Goal: Task Accomplishment & Management: Use online tool/utility

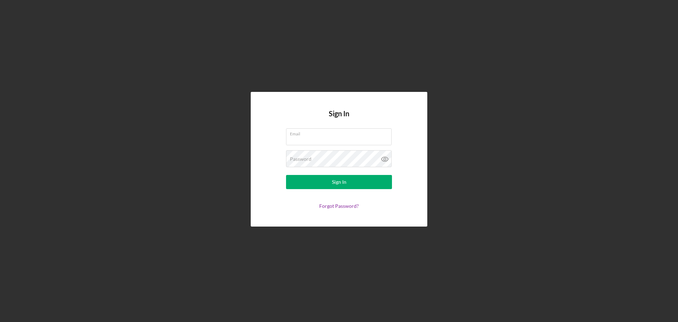
type input "[EMAIL_ADDRESS][DOMAIN_NAME]"
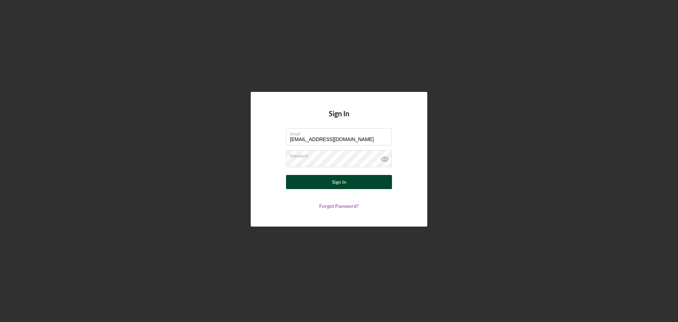
click at [362, 182] on button "Sign In" at bounding box center [339, 182] width 106 height 14
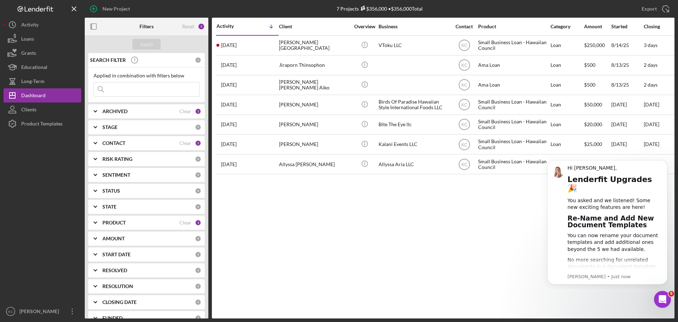
click at [128, 85] on input at bounding box center [146, 89] width 105 height 14
type input "holoholo"
click at [130, 143] on div "CONTACT" at bounding box center [140, 143] width 77 height 6
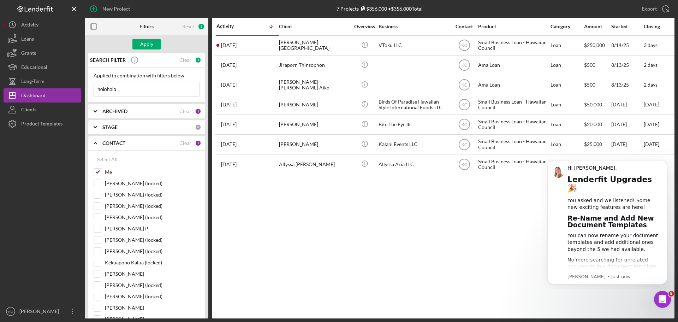
click at [129, 111] on div "ARCHIVED" at bounding box center [140, 111] width 77 height 6
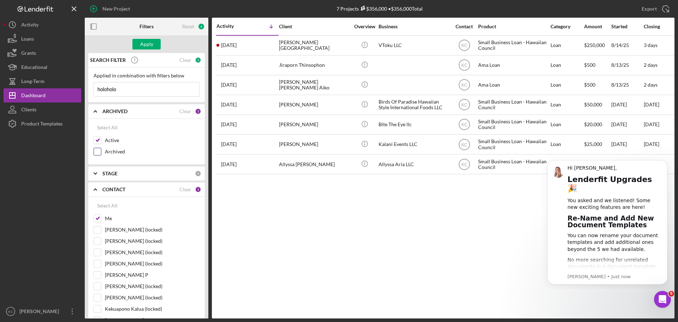
click at [99, 149] on input "Archived" at bounding box center [97, 151] width 7 height 7
checkbox input "true"
click at [97, 140] on input "Active" at bounding box center [97, 140] width 7 height 7
checkbox input "false"
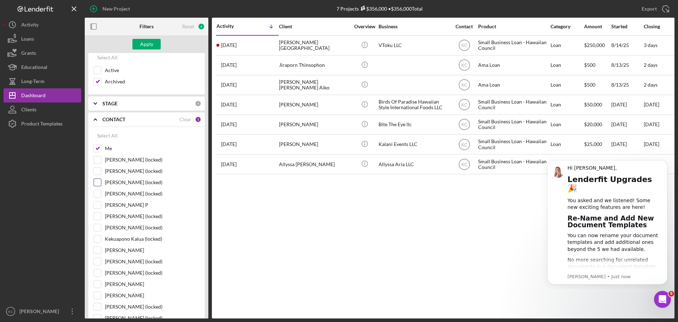
scroll to position [71, 0]
click at [95, 202] on input "[PERSON_NAME] P" at bounding box center [97, 204] width 7 height 7
checkbox input "true"
click at [98, 145] on input "Me" at bounding box center [97, 147] width 7 height 7
checkbox input "false"
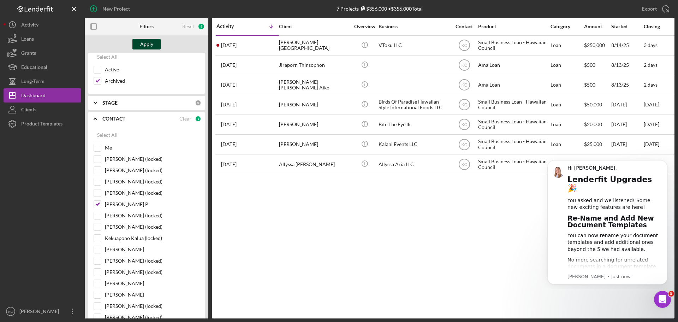
click at [144, 42] on div "Apply" at bounding box center [146, 44] width 13 height 11
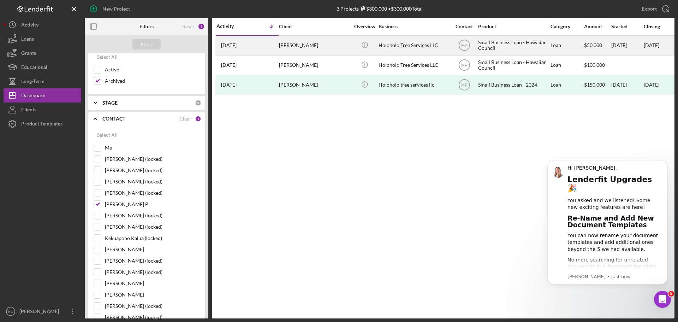
click at [290, 41] on div "[PERSON_NAME]" at bounding box center [314, 45] width 71 height 19
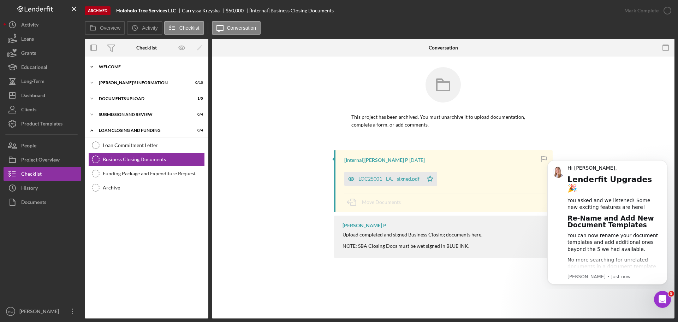
click at [117, 67] on div "WELCOME" at bounding box center [149, 67] width 101 height 4
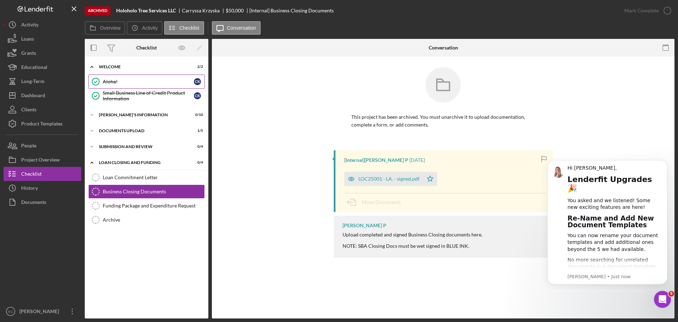
click at [118, 81] on div "Aloha!" at bounding box center [148, 82] width 91 height 6
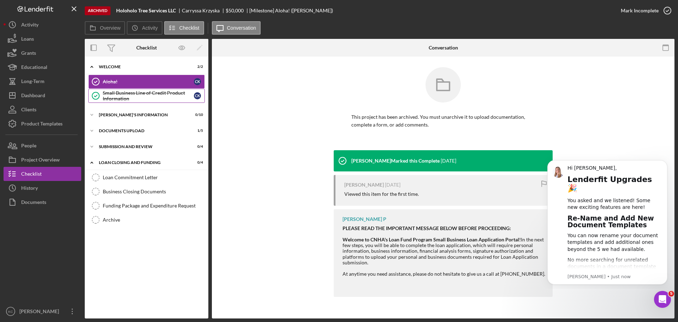
click at [119, 93] on div "Small Business Line of Credit Product Information" at bounding box center [148, 95] width 91 height 11
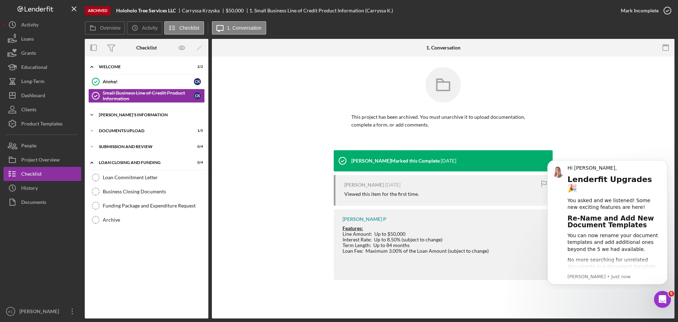
click at [122, 114] on div "[PERSON_NAME]'S INFORMATION" at bounding box center [149, 115] width 101 height 4
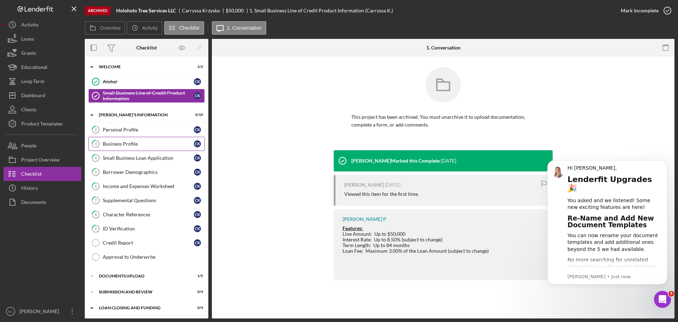
click at [126, 146] on div "Business Profile" at bounding box center [148, 144] width 91 height 6
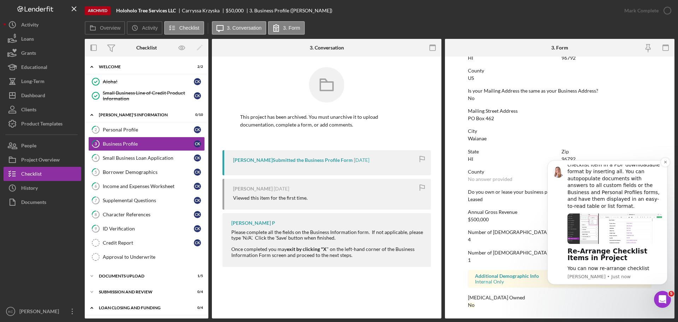
scroll to position [244, 0]
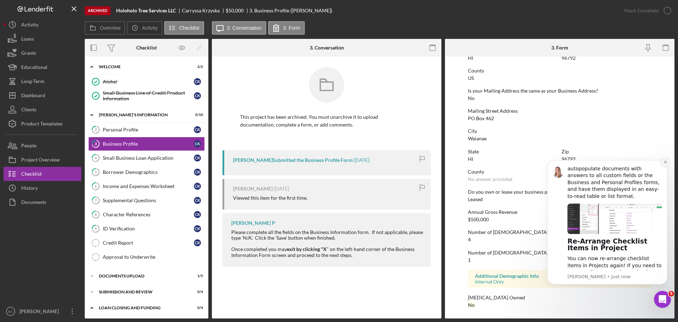
click at [664, 164] on icon "Dismiss notification" at bounding box center [666, 162] width 4 height 4
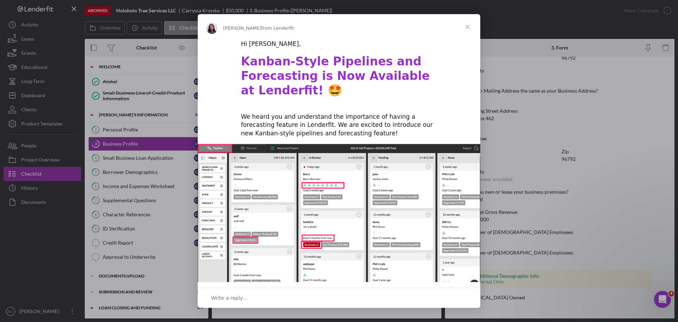
scroll to position [0, 0]
click at [469, 26] on span "Close" at bounding box center [467, 26] width 25 height 25
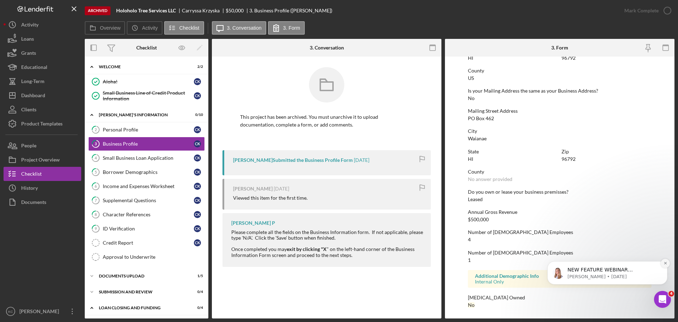
click at [666, 263] on icon "Dismiss notification" at bounding box center [666, 263] width 4 height 4
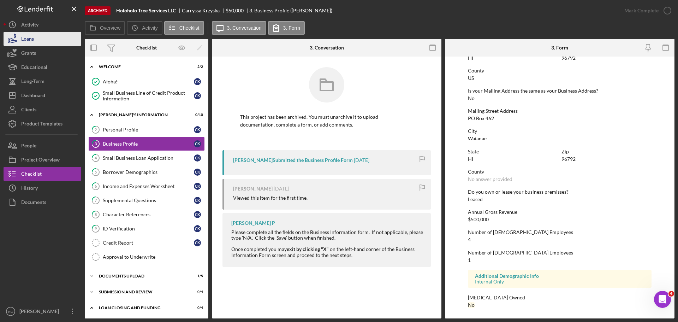
click at [43, 39] on button "Loans" at bounding box center [43, 39] width 78 height 14
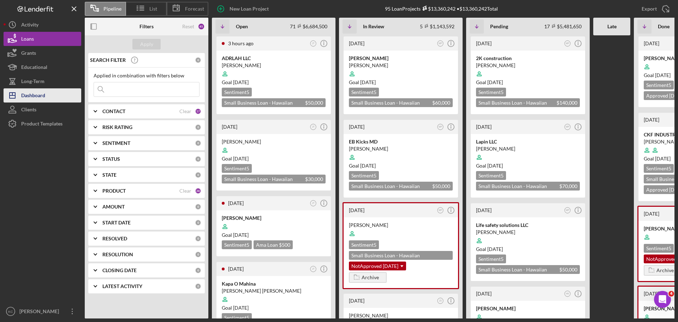
click at [34, 96] on div "Dashboard" at bounding box center [33, 96] width 24 height 16
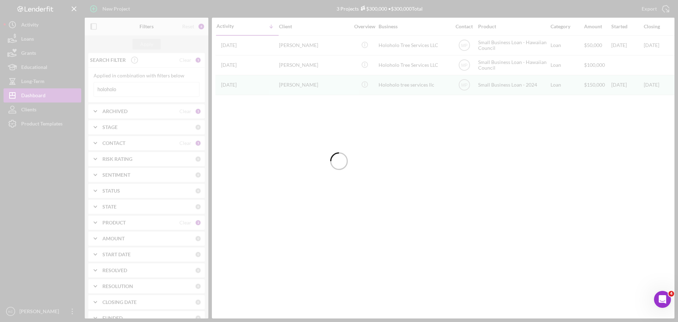
click at [128, 89] on input "holoholo" at bounding box center [146, 89] width 105 height 14
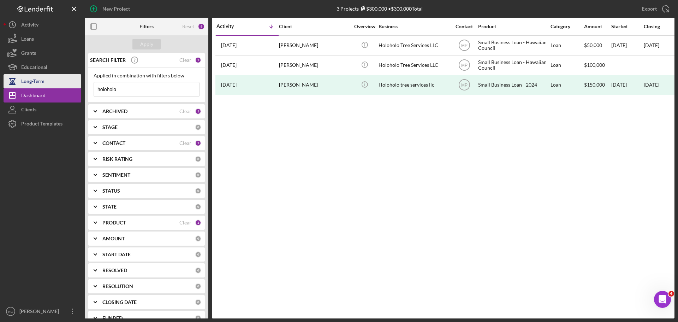
drag, startPoint x: 134, startPoint y: 88, endPoint x: 62, endPoint y: 86, distance: 71.4
click at [62, 86] on div "New Project 3 Projects $300,000 • $300,000 Total holoholo Export Icon/Export Fi…" at bounding box center [339, 159] width 671 height 318
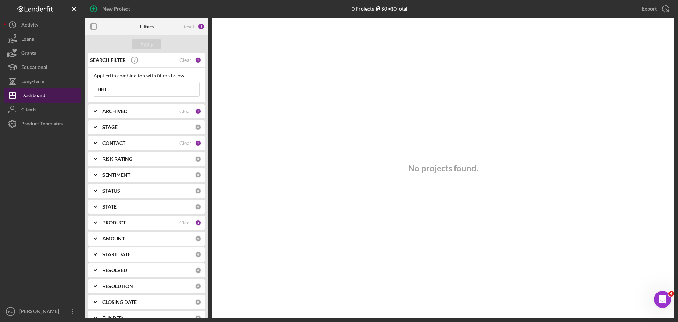
drag, startPoint x: 108, startPoint y: 91, endPoint x: 76, endPoint y: 91, distance: 32.1
click at [76, 91] on div "New Project 0 Projects $0 • $0 Total holoholo Export Icon/Export Filters Reset …" at bounding box center [339, 159] width 671 height 318
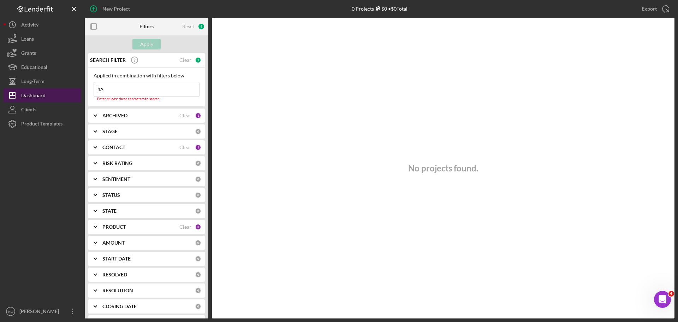
type input "h"
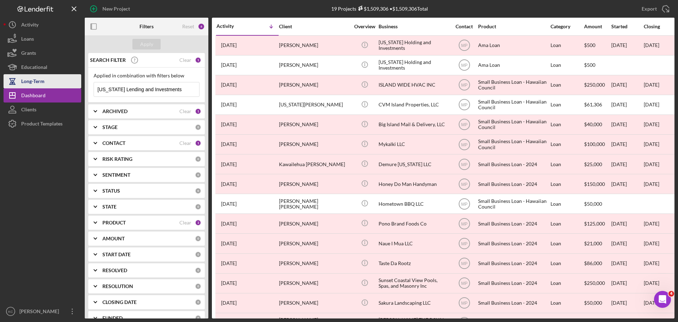
drag, startPoint x: 170, startPoint y: 91, endPoint x: 75, endPoint y: 84, distance: 96.0
click at [78, 87] on div "New Project 19 Projects $1,509,306 • $1,509,306 Total holoholo Export Icon/Expo…" at bounding box center [339, 159] width 671 height 318
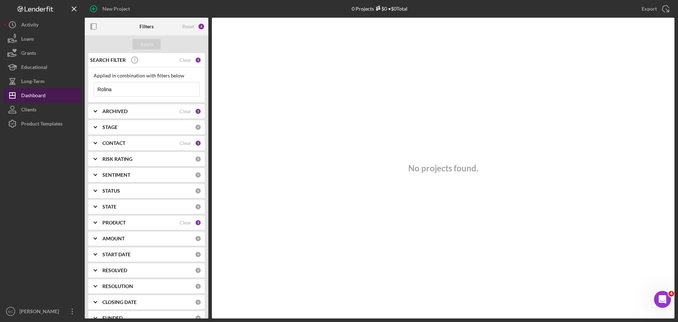
drag, startPoint x: 135, startPoint y: 92, endPoint x: 71, endPoint y: 92, distance: 64.3
click at [71, 92] on div "New Project 0 Projects $0 • $0 Total holoholo Export Icon/Export Filters Reset …" at bounding box center [339, 159] width 671 height 318
click at [150, 111] on div "ARCHIVED" at bounding box center [140, 111] width 77 height 6
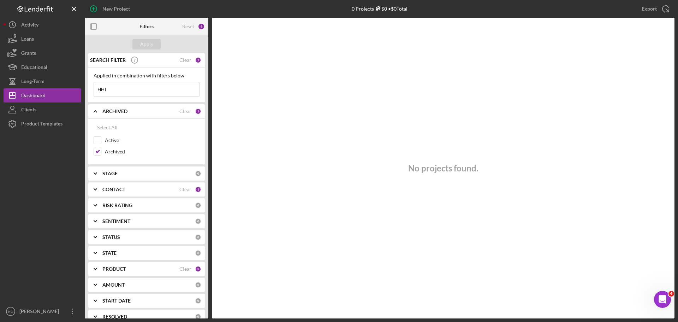
click at [342, 135] on div "No projects found." at bounding box center [443, 168] width 463 height 301
click at [130, 92] on input "HHI" at bounding box center [146, 89] width 105 height 14
click at [133, 96] on input "HHI" at bounding box center [146, 89] width 105 height 14
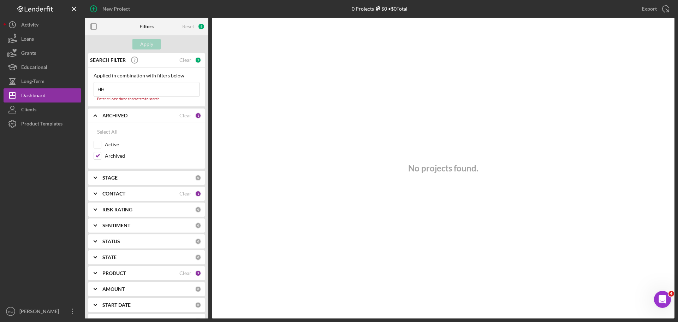
type input "H"
type input "h"
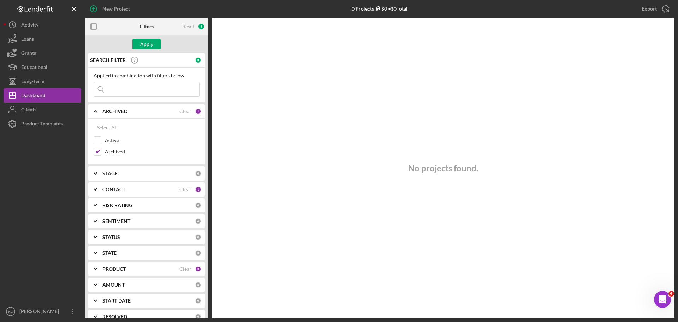
type input "h"
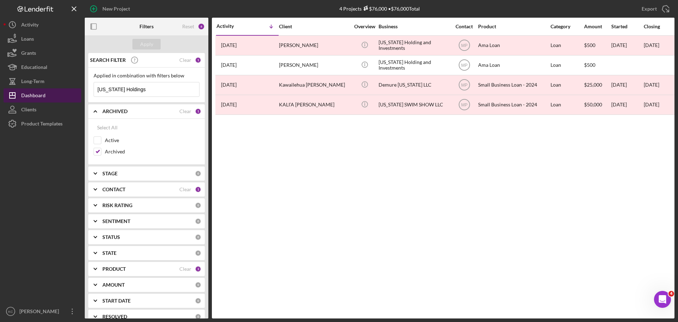
drag, startPoint x: 23, startPoint y: 97, endPoint x: 33, endPoint y: 99, distance: 10.0
click at [23, 97] on div "Dashboard" at bounding box center [33, 96] width 24 height 16
drag, startPoint x: 152, startPoint y: 87, endPoint x: 26, endPoint y: 84, distance: 126.1
click at [22, 86] on div "New Project 4 Projects $76,000 • $76,000 Total holoholo Export Icon/Export Filt…" at bounding box center [339, 159] width 671 height 318
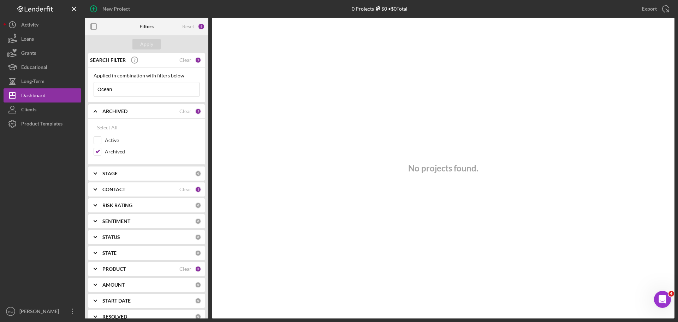
click at [127, 91] on input "Ocean" at bounding box center [146, 89] width 105 height 14
click at [114, 88] on input "Ocean" at bounding box center [146, 89] width 105 height 14
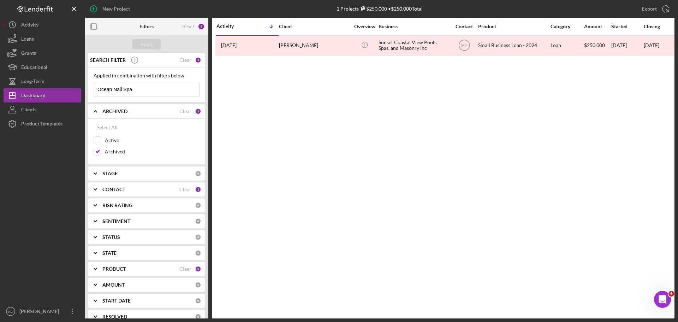
type input "Ocean Nail Spa"
click at [113, 187] on b "CONTACT" at bounding box center [113, 190] width 23 height 6
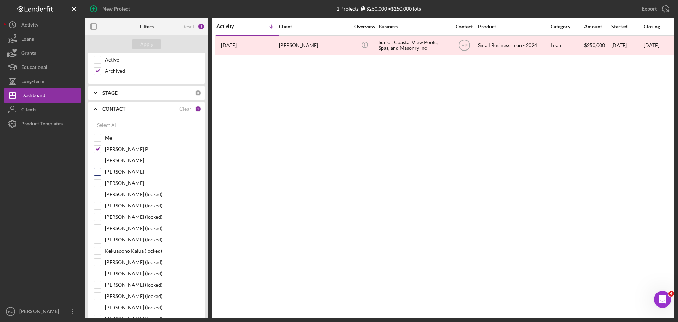
scroll to position [141, 0]
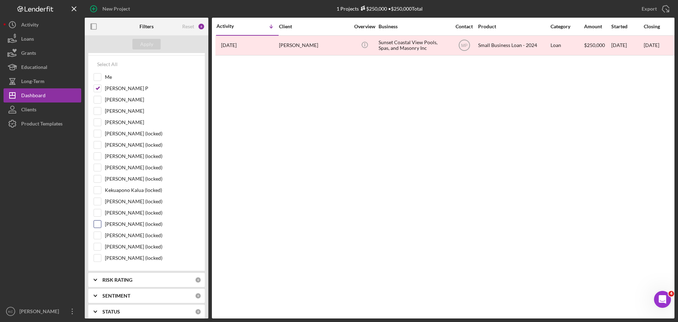
click at [98, 223] on input "[PERSON_NAME] (locked)" at bounding box center [97, 223] width 7 height 7
checkbox input "true"
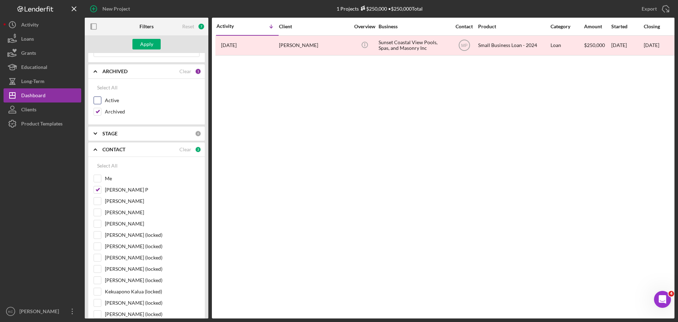
scroll to position [35, 0]
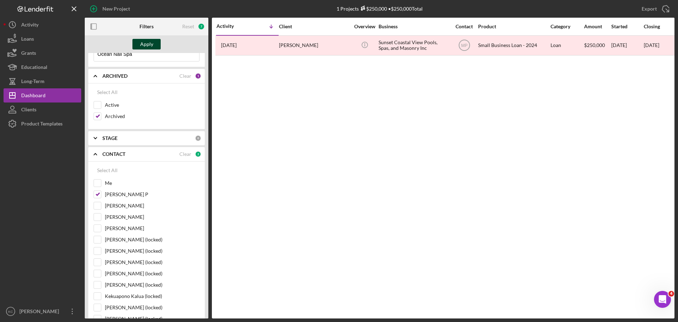
click at [146, 44] on div "Apply" at bounding box center [146, 44] width 13 height 11
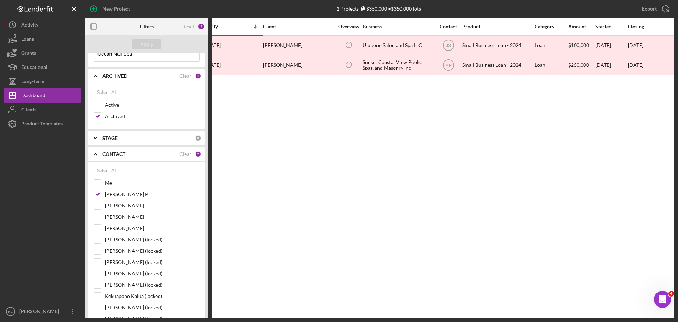
scroll to position [0, 0]
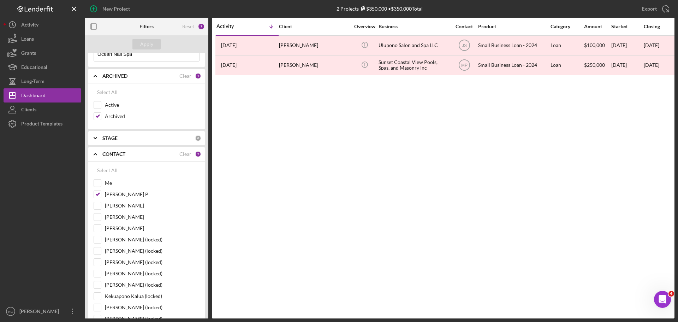
click at [96, 135] on icon "Icon/Expander" at bounding box center [96, 138] width 18 height 18
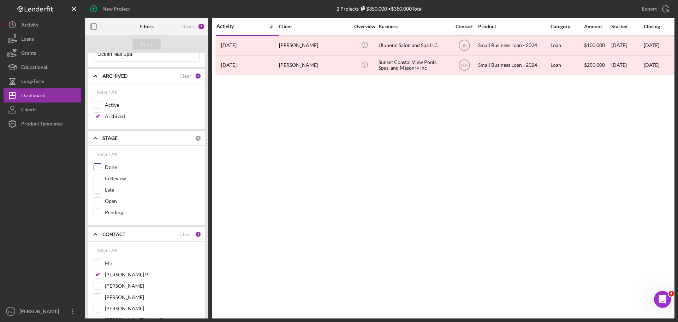
click at [101, 166] on input "Done" at bounding box center [97, 167] width 7 height 7
checkbox input "true"
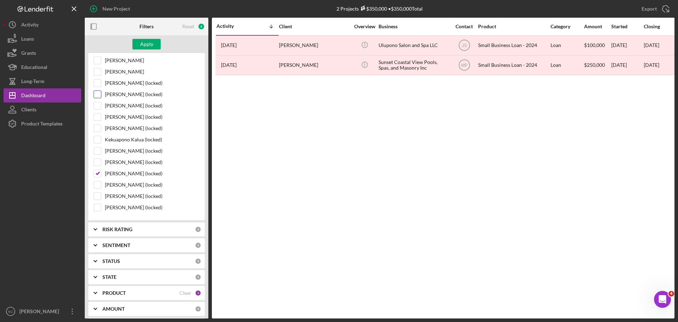
scroll to position [370, 0]
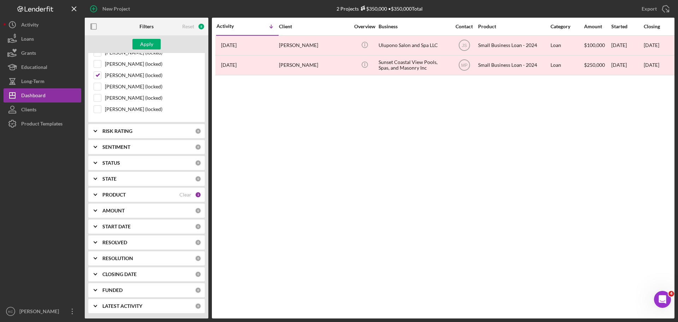
click at [95, 144] on icon "Icon/Expander" at bounding box center [96, 147] width 18 height 18
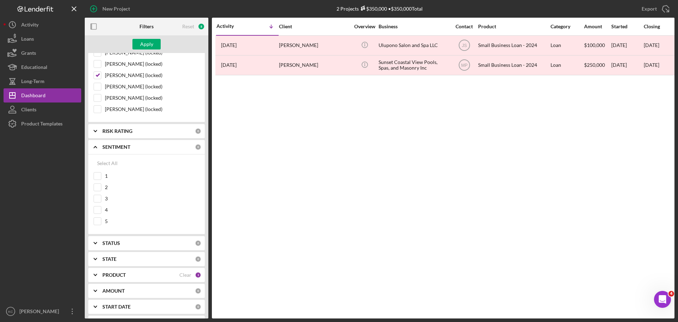
click at [115, 243] on b "STATUS" at bounding box center [111, 243] width 18 height 6
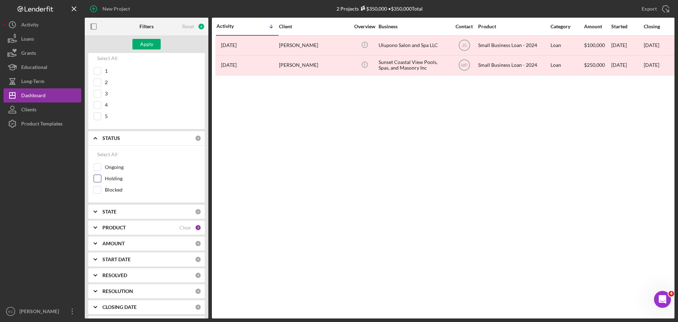
scroll to position [508, 0]
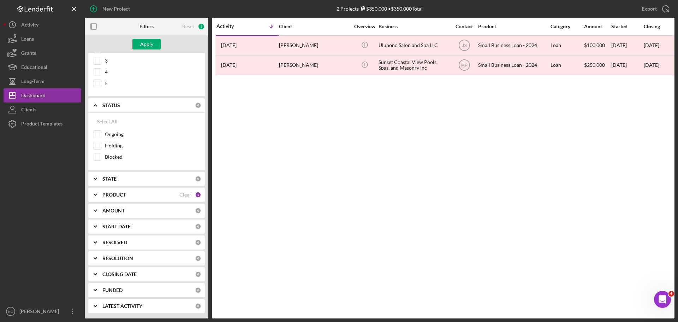
click at [117, 176] on div "STATE 0" at bounding box center [151, 179] width 99 height 6
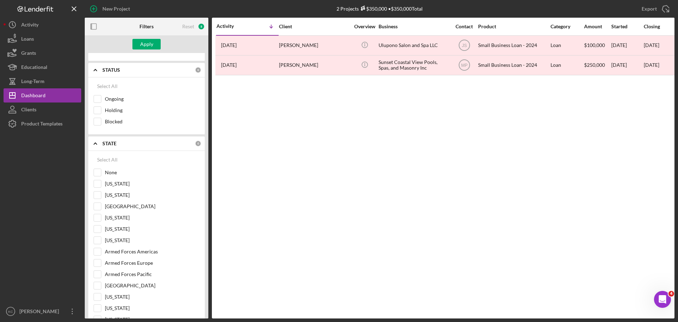
click at [102, 142] on icon "Icon/Expander" at bounding box center [96, 144] width 18 height 18
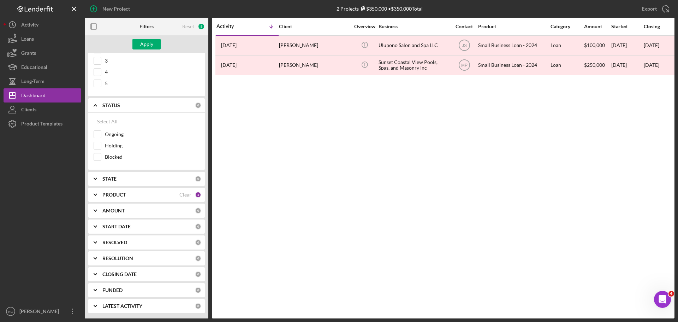
click at [117, 197] on b "PRODUCT" at bounding box center [113, 195] width 23 height 6
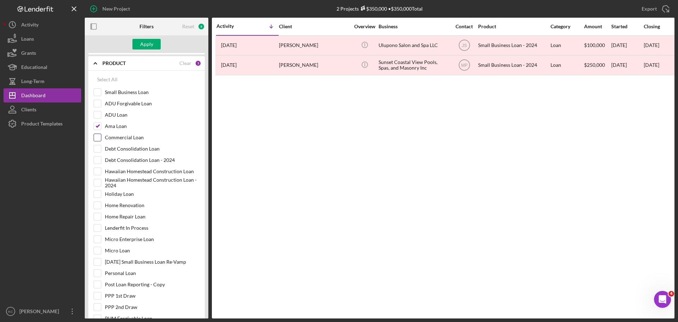
scroll to position [649, 0]
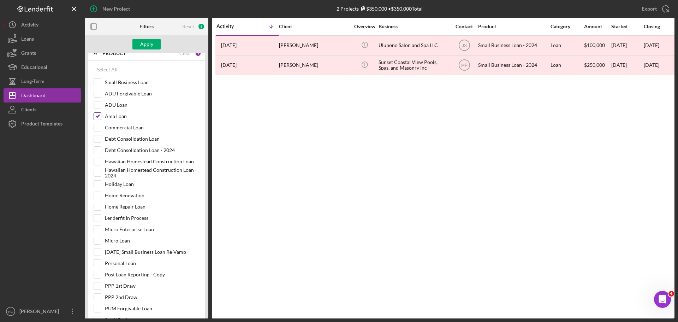
click at [97, 118] on input "Ama Loan" at bounding box center [97, 116] width 7 height 7
checkbox input "false"
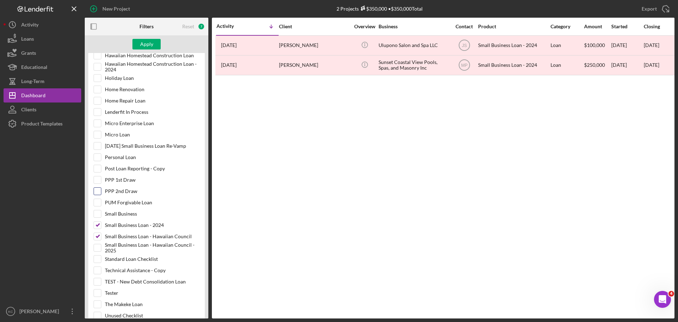
scroll to position [826, 0]
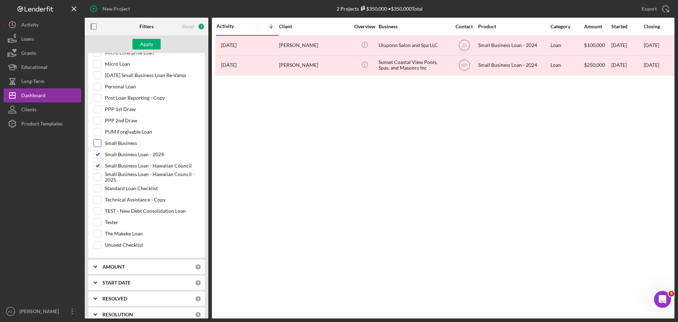
click at [101, 144] on input "Small Business" at bounding box center [97, 143] width 7 height 7
checkbox input "true"
click at [98, 176] on input "Small Business Loan - Hawaiian Council - 2025" at bounding box center [97, 176] width 7 height 7
checkbox input "true"
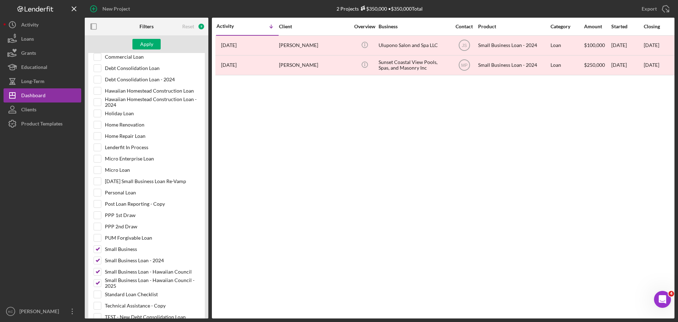
scroll to position [755, 0]
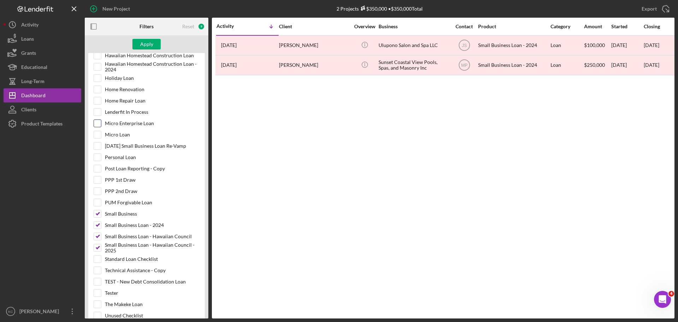
click at [99, 124] on input "Micro Enterprise Loan" at bounding box center [97, 123] width 7 height 7
checkbox input "true"
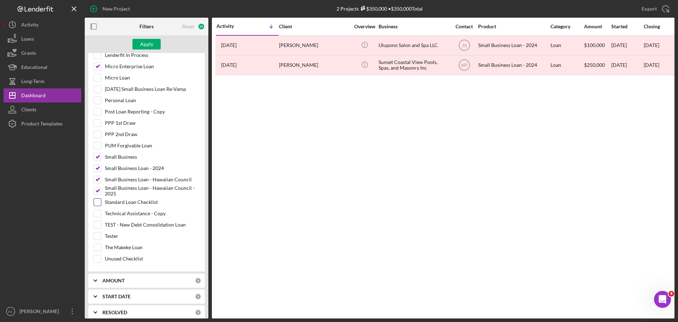
scroll to position [882, 0]
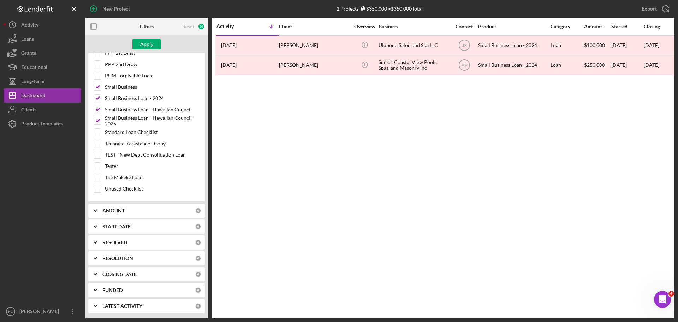
click at [108, 271] on div "CLOSING DATE 0" at bounding box center [151, 274] width 99 height 14
click at [135, 275] on b "CLOSING DATE" at bounding box center [119, 274] width 34 height 6
click at [132, 290] on div "FUNDED" at bounding box center [148, 290] width 93 height 6
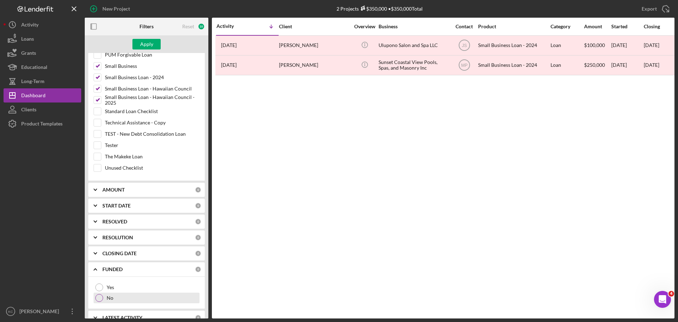
scroll to position [915, 0]
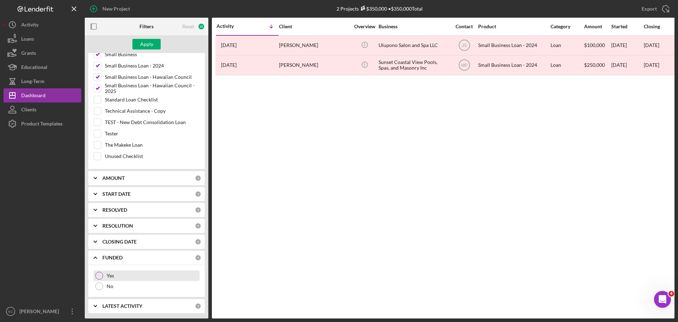
click at [97, 274] on div at bounding box center [99, 276] width 8 height 8
click at [150, 42] on div "Apply" at bounding box center [146, 44] width 13 height 11
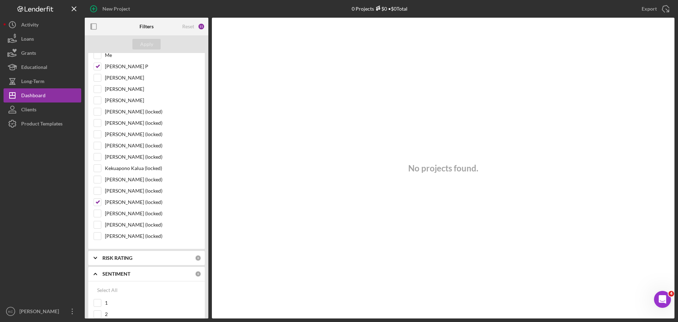
scroll to position [0, 0]
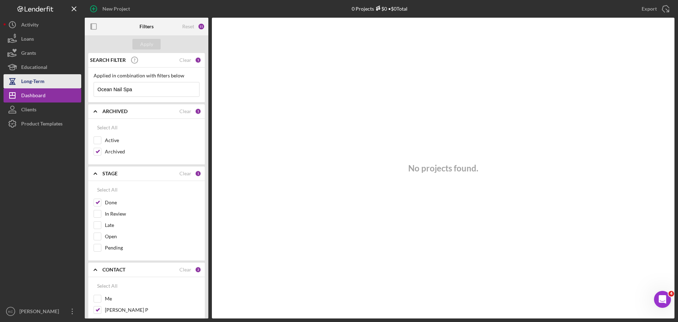
drag, startPoint x: 122, startPoint y: 88, endPoint x: 55, endPoint y: 85, distance: 66.8
click at [55, 85] on div "New Project 0 Projects $0 • $0 Total holoholo Export Icon/Export Filters Reset …" at bounding box center [339, 159] width 671 height 318
click at [154, 43] on button "Apply" at bounding box center [146, 44] width 28 height 11
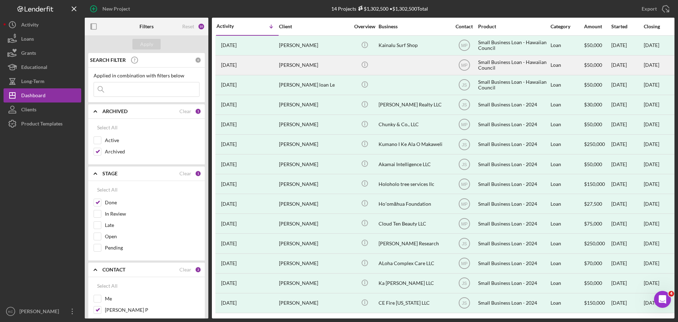
click at [296, 66] on div "[PERSON_NAME]" at bounding box center [314, 65] width 71 height 19
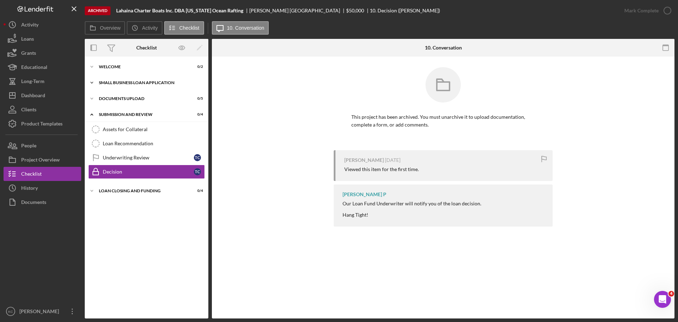
click at [128, 82] on div "SMALL BUSINESS LOAN APPLICATION" at bounding box center [149, 83] width 101 height 4
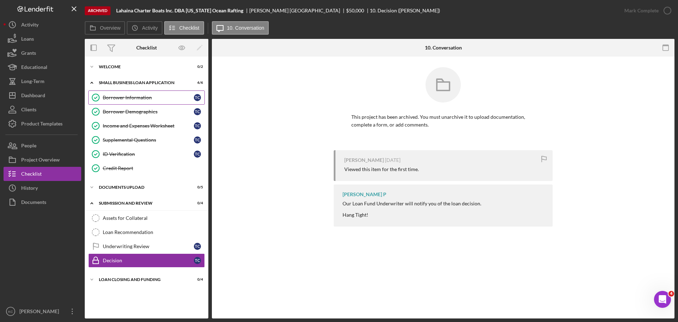
click at [127, 97] on div "Borrower Information" at bounding box center [148, 98] width 91 height 6
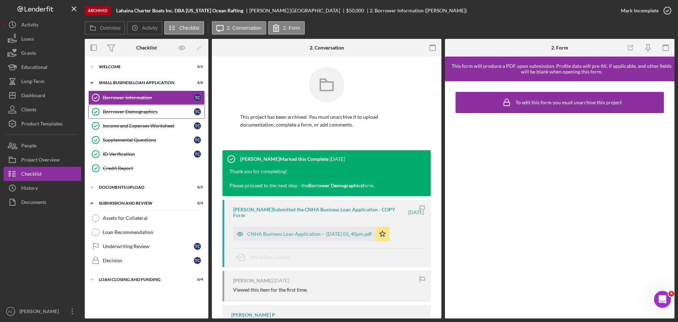
click at [127, 112] on div "Borrower Demographics" at bounding box center [148, 112] width 91 height 6
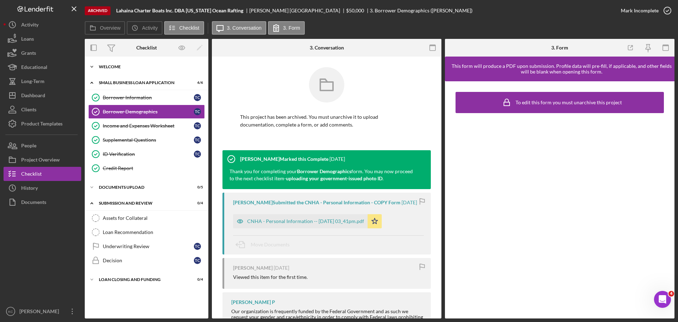
click at [89, 63] on icon "Icon/Expander" at bounding box center [92, 67] width 14 height 14
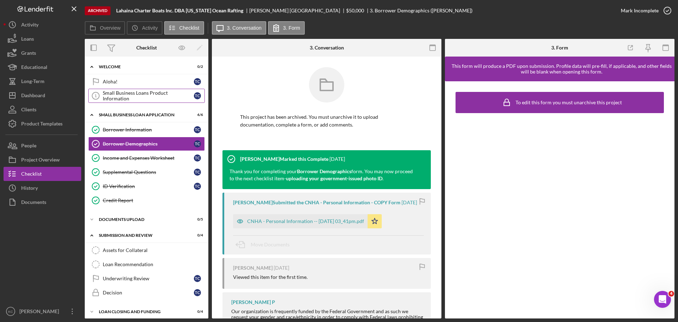
click at [141, 94] on div "Small Business Loans Product Information" at bounding box center [148, 95] width 91 height 11
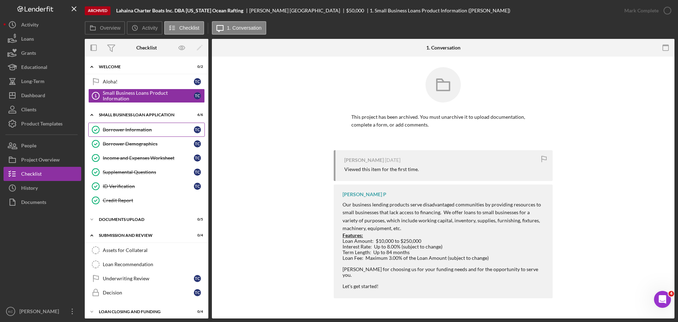
click at [125, 132] on div "Borrower Information" at bounding box center [148, 130] width 91 height 6
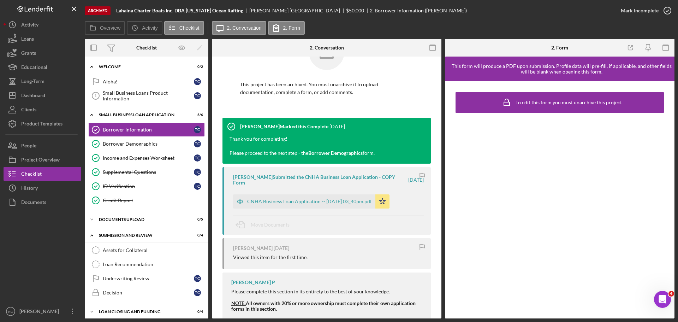
scroll to position [71, 0]
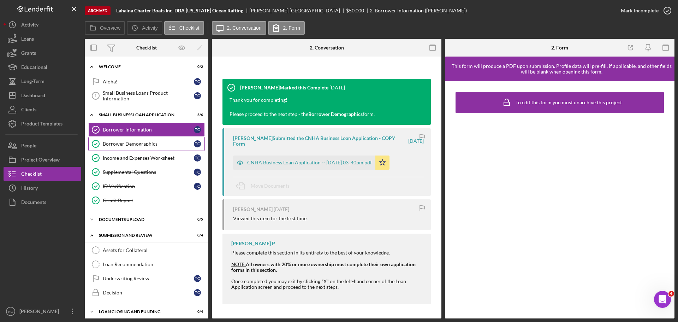
click at [133, 144] on div "Borrower Demographics" at bounding box center [148, 144] width 91 height 6
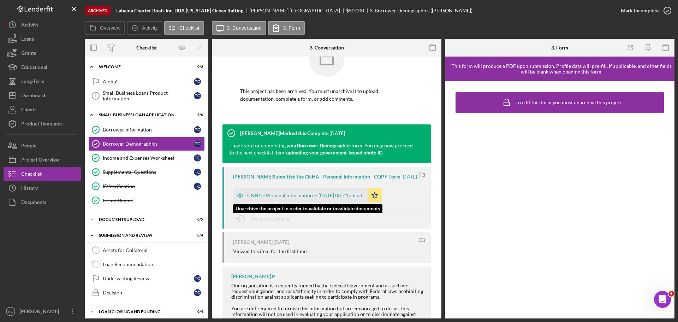
scroll to position [53, 0]
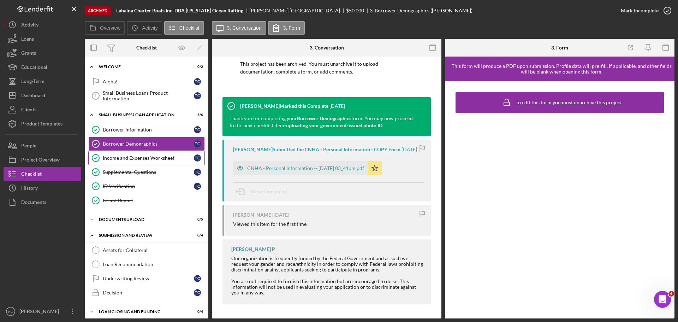
click at [126, 160] on div "Income and Expenses Worksheet" at bounding box center [148, 158] width 91 height 6
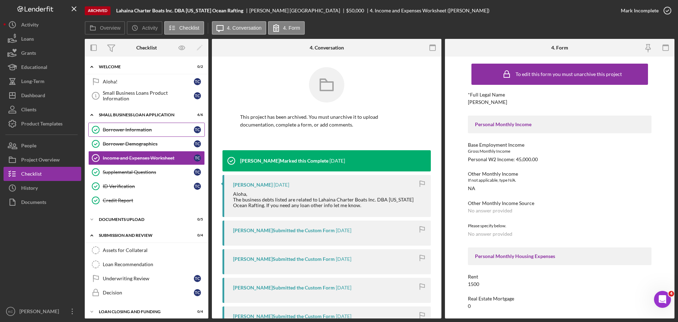
click at [125, 129] on div "Borrower Information" at bounding box center [148, 130] width 91 height 6
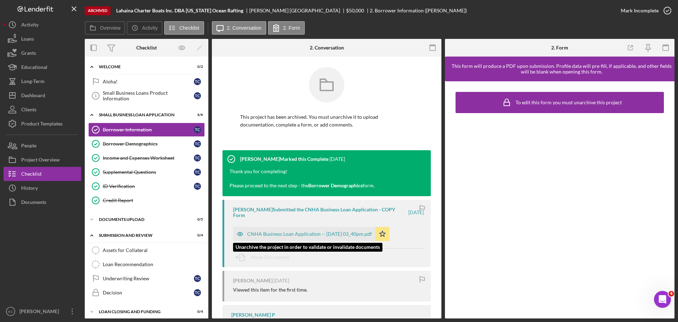
click at [301, 230] on div "CNHA Business Loan Application -- [DATE] 03_40pm.pdf" at bounding box center [304, 234] width 142 height 14
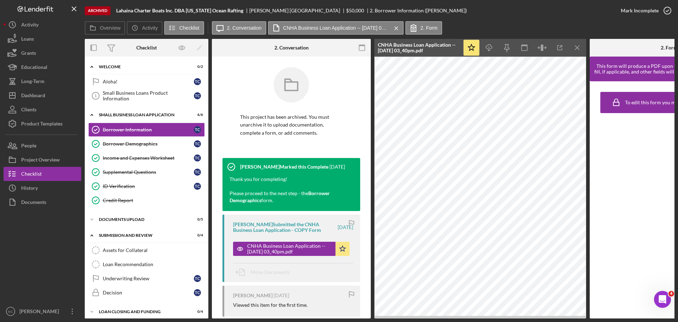
click at [638, 167] on div "To edit this form you must unarchive this project" at bounding box center [669, 199] width 159 height 237
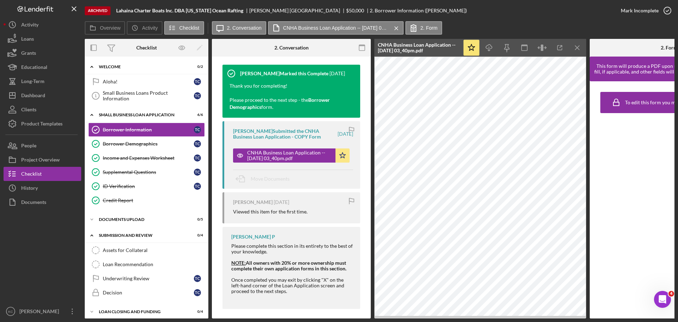
scroll to position [100, 0]
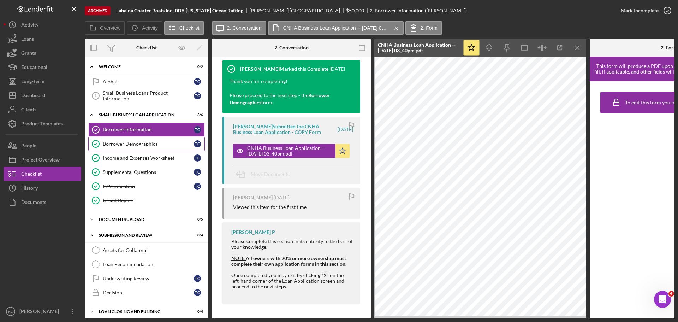
click at [124, 139] on link "Borrower Demographics Borrower Demographics T C" at bounding box center [146, 144] width 117 height 14
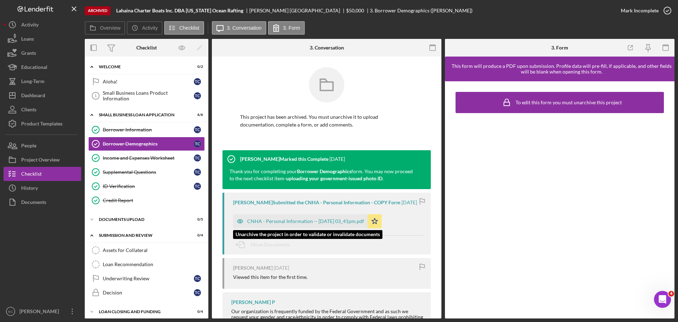
click at [334, 224] on div "CNHA - Personal Information -- [DATE] 03_41pm.pdf" at bounding box center [305, 221] width 117 height 6
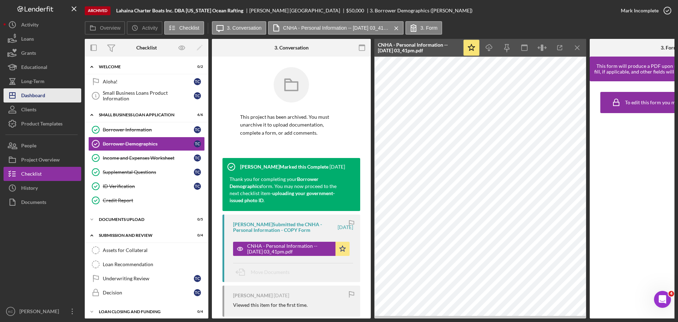
click at [29, 97] on div "Dashboard" at bounding box center [33, 96] width 24 height 16
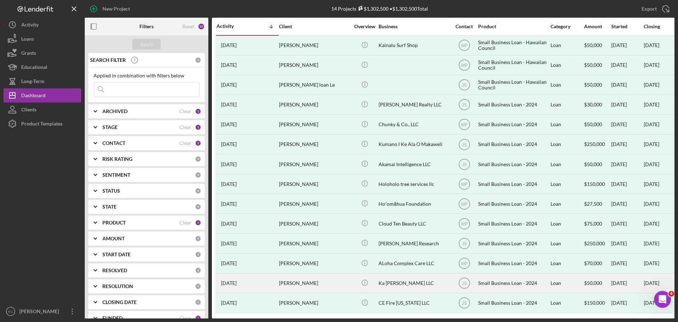
scroll to position [4, 0]
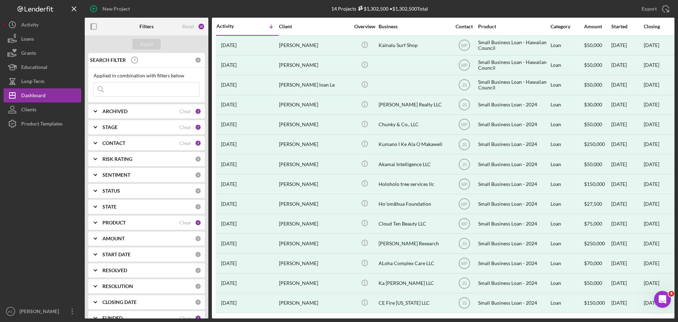
click at [107, 141] on b "CONTACT" at bounding box center [113, 143] width 23 height 6
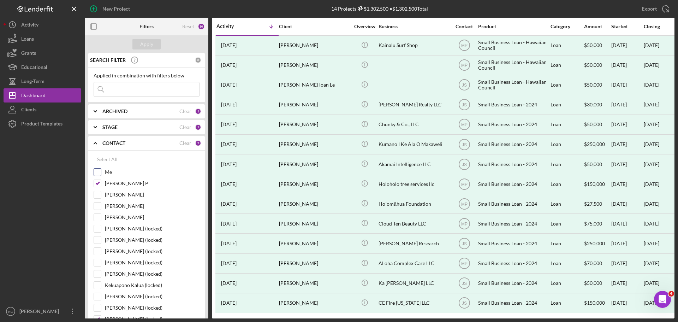
click at [96, 170] on input "Me" at bounding box center [97, 171] width 7 height 7
checkbox input "true"
click at [98, 241] on input "[PERSON_NAME] (locked)" at bounding box center [97, 239] width 7 height 7
checkbox input "true"
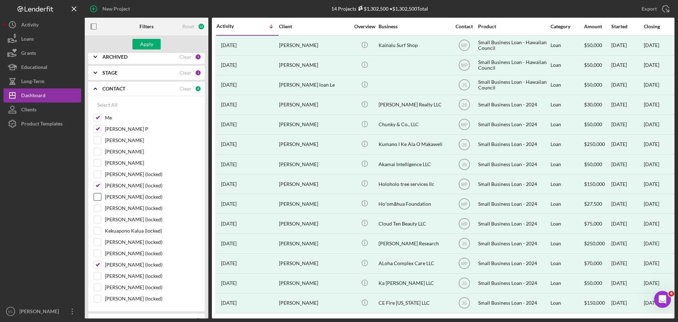
scroll to position [0, 0]
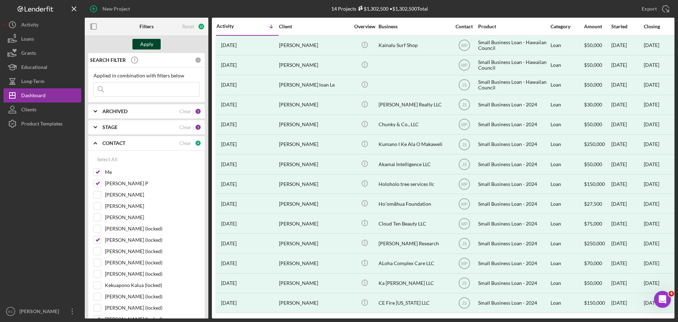
click at [149, 44] on div "Apply" at bounding box center [146, 44] width 13 height 11
click at [95, 112] on polyline at bounding box center [95, 111] width 3 height 1
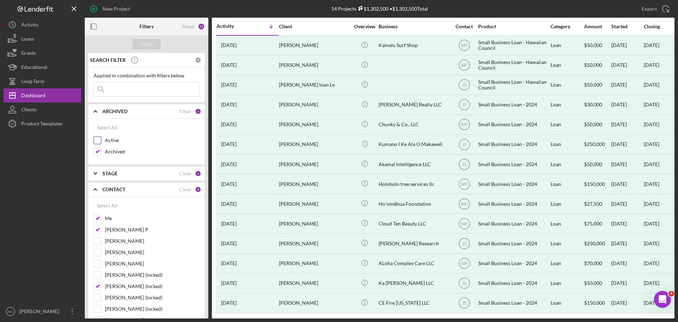
click at [100, 139] on input "Active" at bounding box center [97, 140] width 7 height 7
checkbox input "true"
click at [147, 45] on div "Apply" at bounding box center [146, 44] width 13 height 11
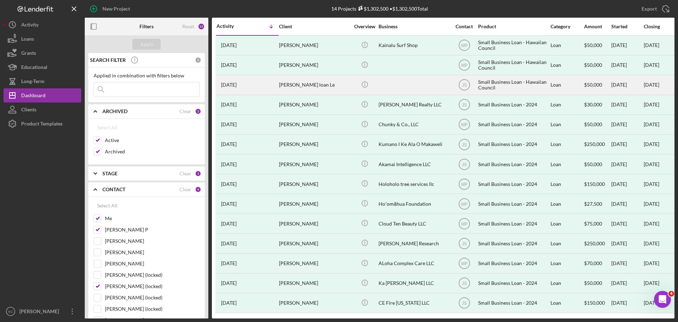
click at [292, 87] on div "[PERSON_NAME] loan Le" at bounding box center [314, 85] width 71 height 19
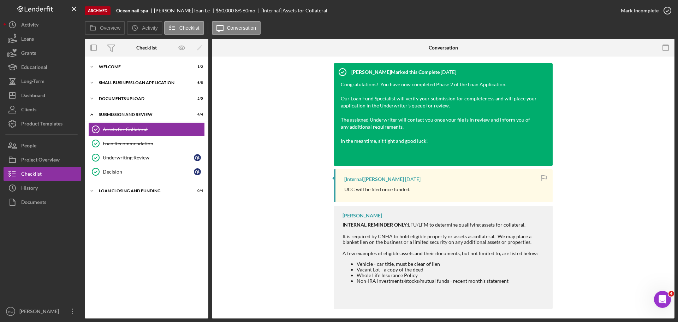
scroll to position [91, 0]
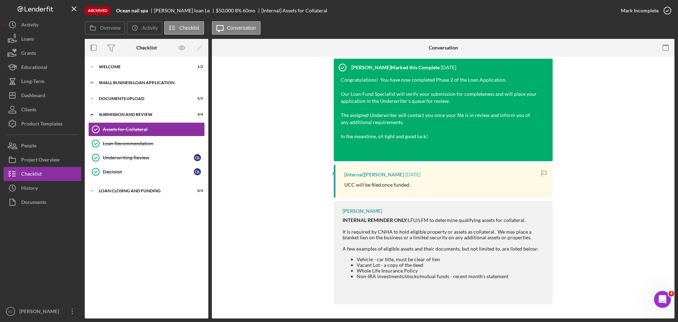
click at [102, 83] on div "SMALL BUSINESS LOAN APPLICATION" at bounding box center [149, 83] width 101 height 4
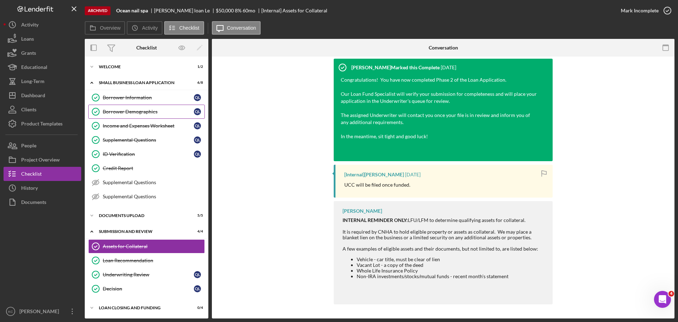
click at [142, 111] on div "Borrower Demographics" at bounding box center [148, 112] width 91 height 6
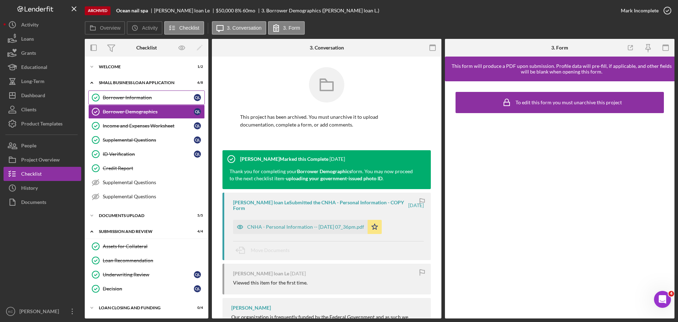
click at [142, 97] on div "Borrower Information" at bounding box center [148, 98] width 91 height 6
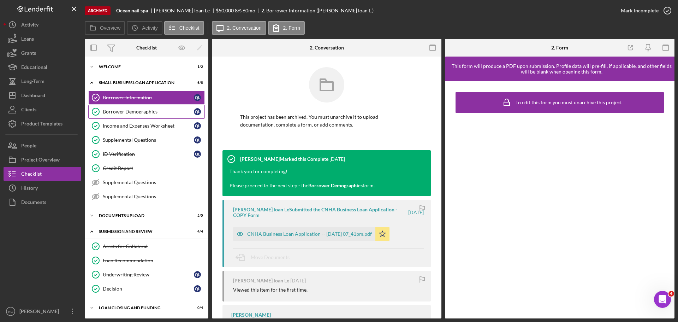
click at [144, 114] on div "Borrower Demographics" at bounding box center [148, 112] width 91 height 6
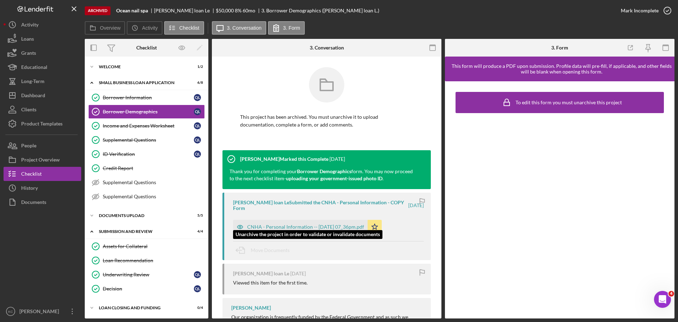
click at [303, 224] on div "CNHA - Personal Information -- [DATE] 07_36pm.pdf" at bounding box center [305, 227] width 117 height 6
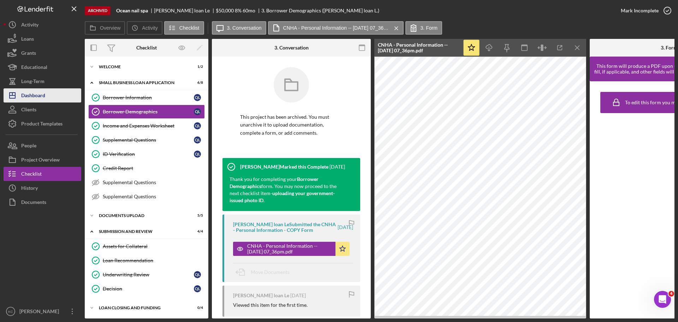
click at [40, 98] on div "Dashboard" at bounding box center [33, 96] width 24 height 16
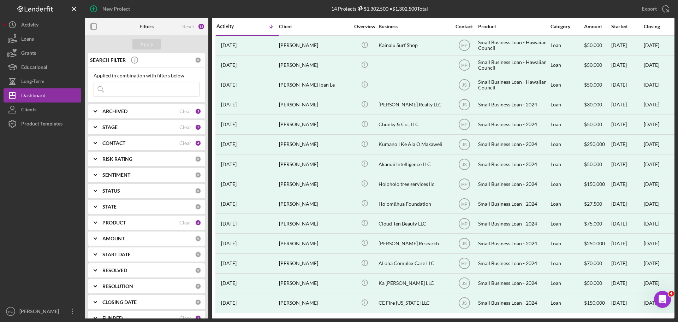
click at [137, 88] on input at bounding box center [146, 89] width 105 height 14
type input "Hoomau"
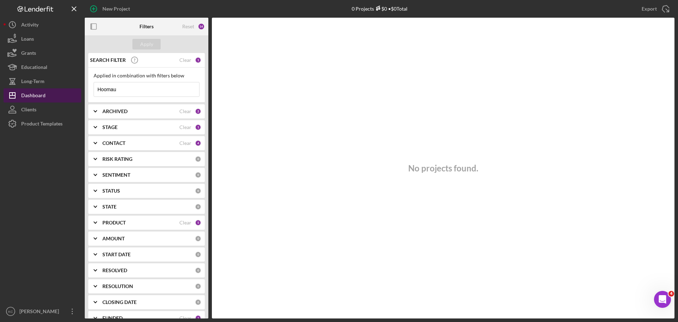
drag, startPoint x: 124, startPoint y: 90, endPoint x: 56, endPoint y: 89, distance: 67.8
click at [56, 89] on div "New Project 0 Projects $0 • $0 Total Export Icon/Export Filters Reset 14 Apply …" at bounding box center [339, 159] width 671 height 318
click at [152, 41] on div "Apply" at bounding box center [146, 44] width 13 height 11
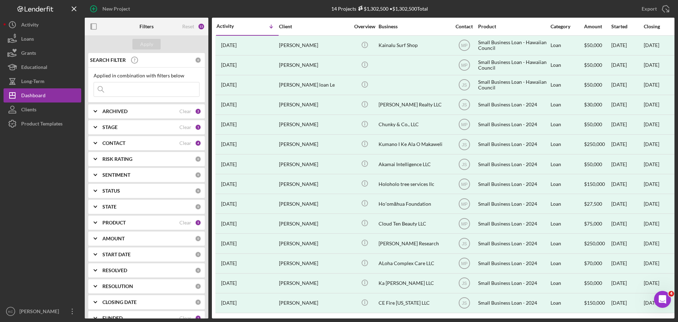
scroll to position [28, 0]
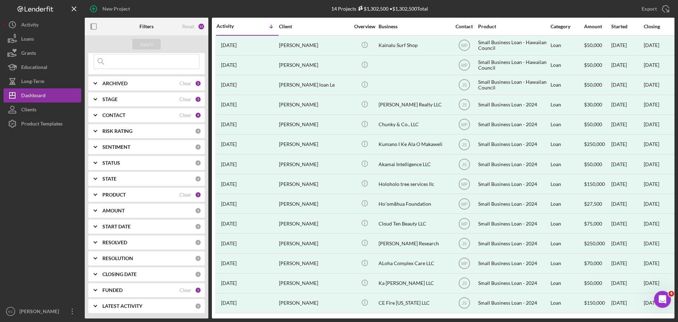
click at [94, 194] on icon "Icon/Expander" at bounding box center [96, 195] width 18 height 18
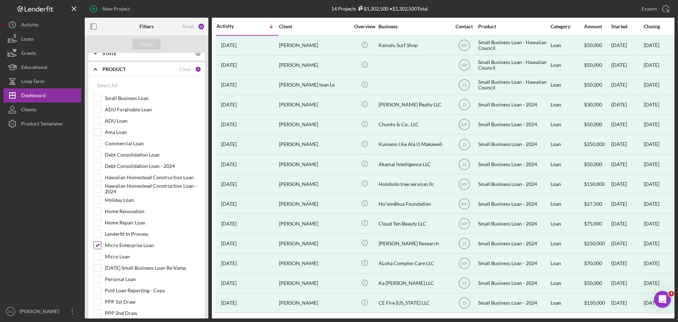
scroll to position [169, 0]
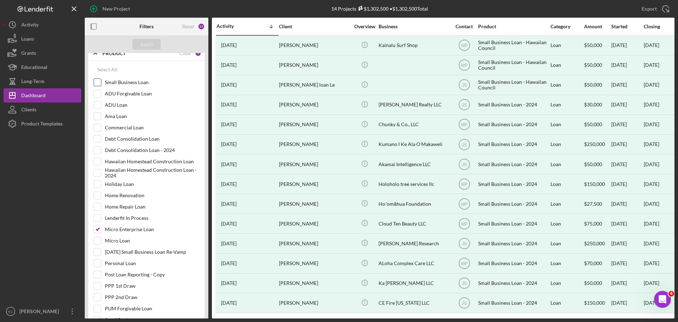
click at [100, 82] on input "Small Business Loan" at bounding box center [97, 82] width 7 height 7
checkbox input "true"
click at [152, 43] on div "Apply" at bounding box center [146, 44] width 13 height 11
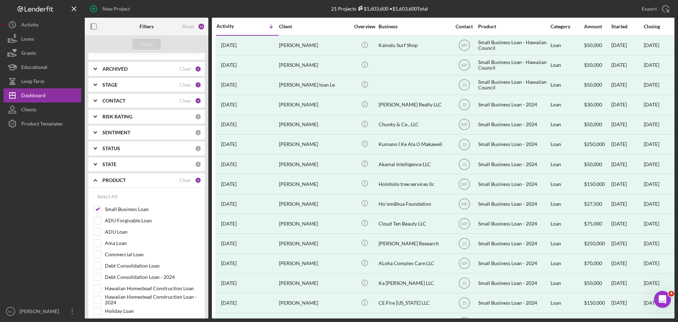
scroll to position [28, 0]
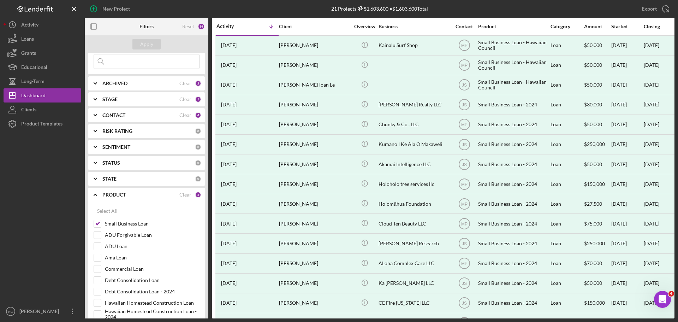
click at [97, 195] on icon "Icon/Expander" at bounding box center [96, 195] width 18 height 18
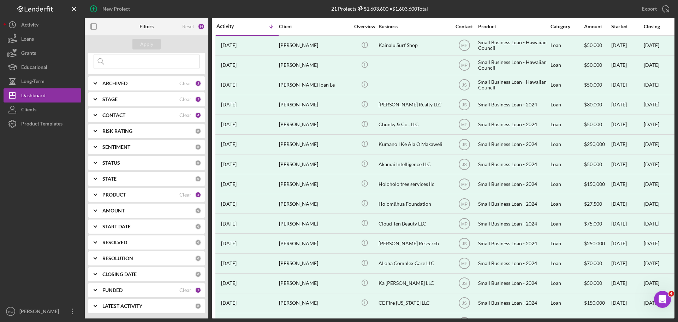
click at [122, 276] on b "CLOSING DATE" at bounding box center [119, 274] width 34 height 6
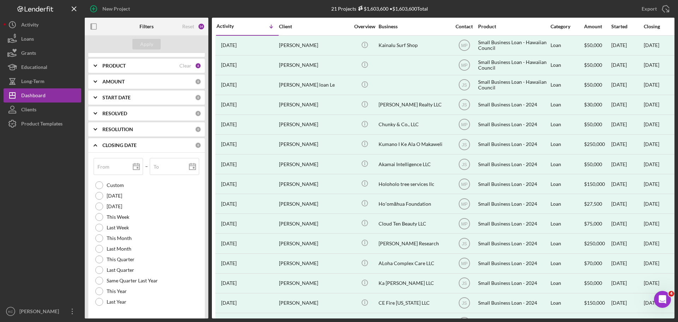
scroll to position [169, 0]
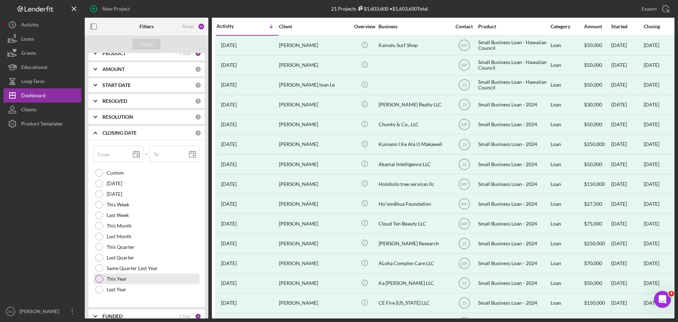
click at [100, 278] on div at bounding box center [99, 279] width 8 height 8
type input "[DATE]"
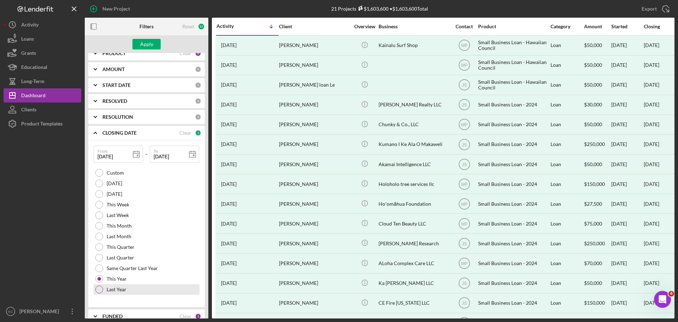
click at [100, 289] on div at bounding box center [99, 289] width 8 height 8
type input "[DATE]"
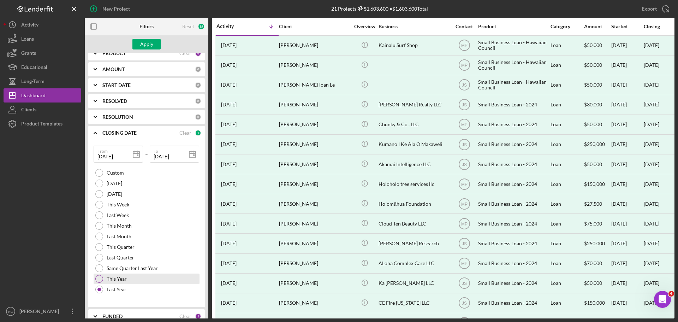
click at [99, 279] on div at bounding box center [99, 279] width 8 height 8
type input "[DATE]"
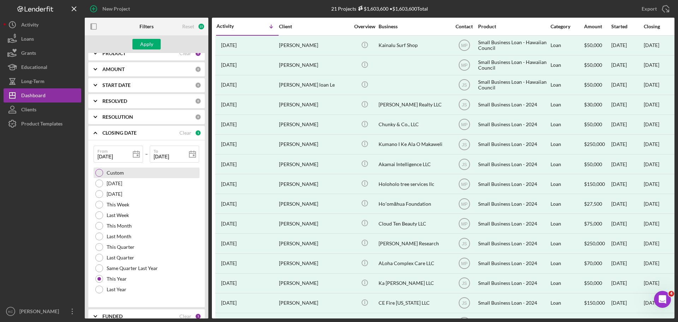
click at [105, 173] on div "Custom" at bounding box center [147, 172] width 106 height 11
click at [137, 154] on icon at bounding box center [137, 155] width 18 height 18
type input "[DATE]"
click at [184, 155] on icon at bounding box center [193, 155] width 18 height 18
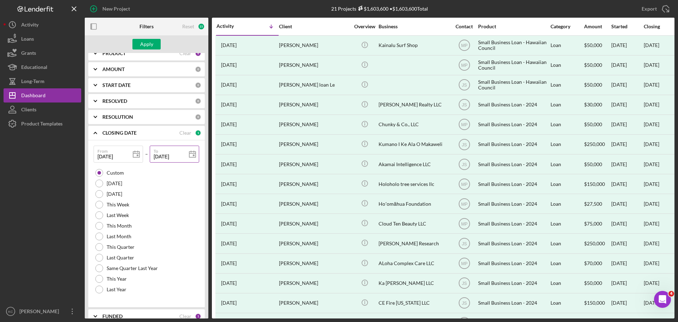
type input "[DATE]"
click at [144, 43] on div "Apply" at bounding box center [146, 44] width 13 height 11
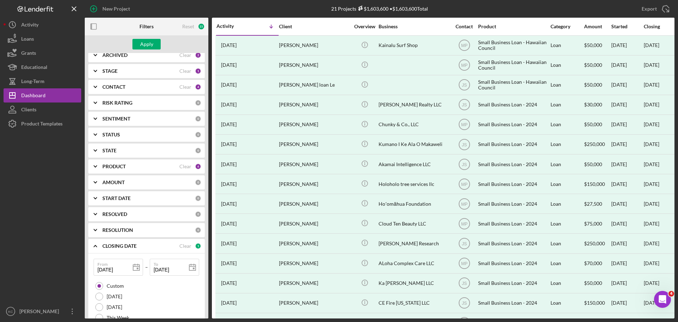
scroll to position [28, 0]
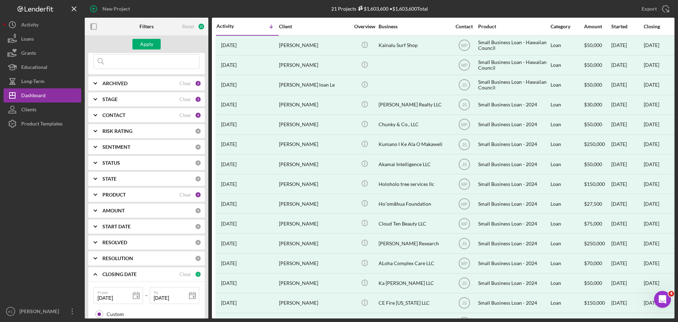
click at [97, 99] on icon "Icon/Expander" at bounding box center [96, 99] width 18 height 18
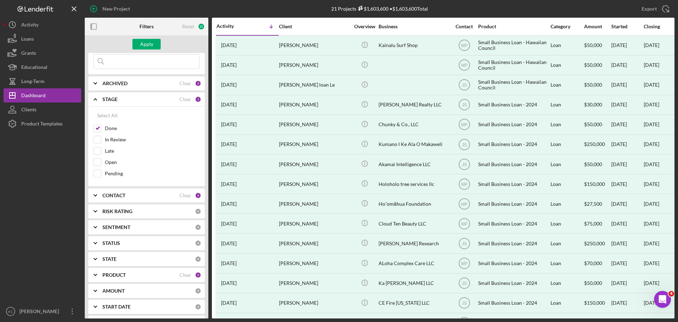
click at [97, 99] on icon "Icon/Expander" at bounding box center [96, 99] width 18 height 18
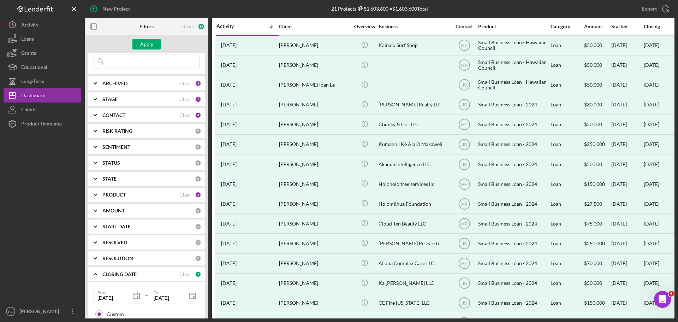
click at [99, 114] on icon "Icon/Expander" at bounding box center [96, 115] width 18 height 18
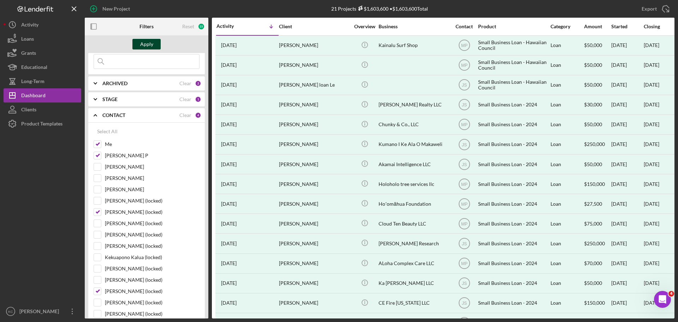
click at [146, 49] on div "Apply" at bounding box center [146, 44] width 13 height 11
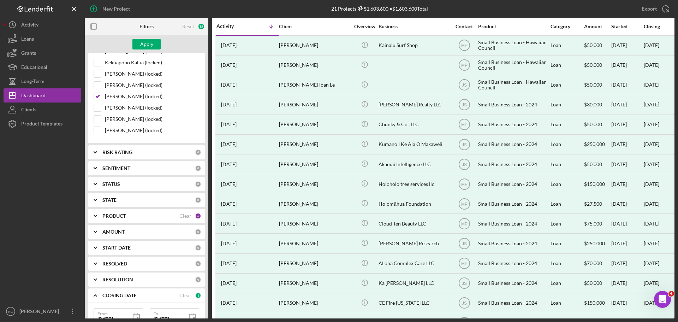
scroll to position [205, 0]
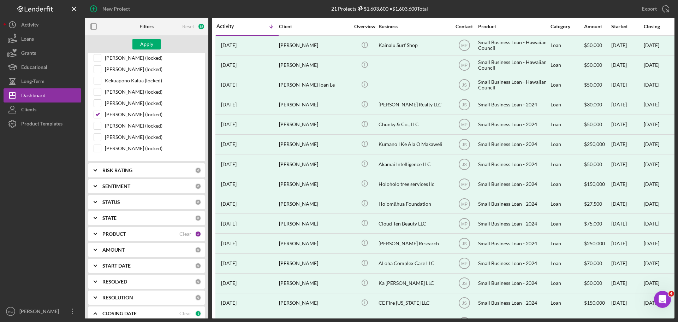
click at [106, 232] on b "PRODUCT" at bounding box center [113, 234] width 23 height 6
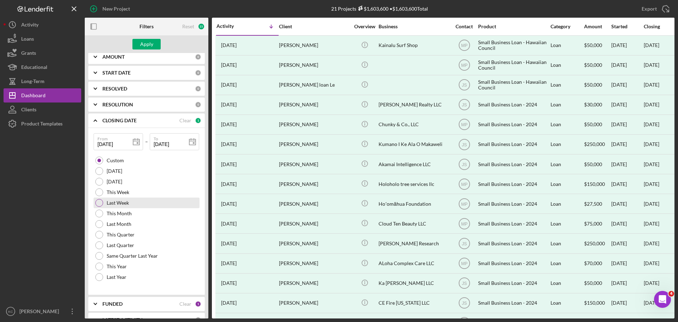
scroll to position [411, 0]
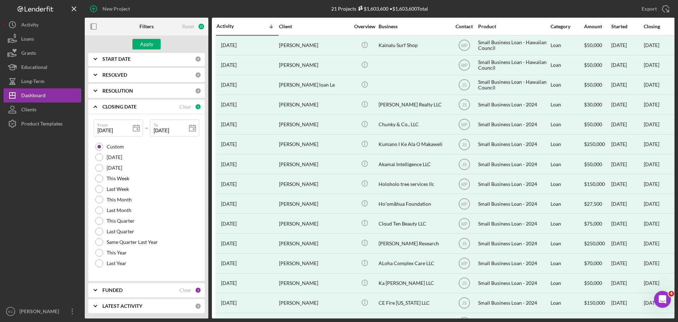
click at [138, 286] on div "FUNDED Clear 1" at bounding box center [151, 290] width 99 height 14
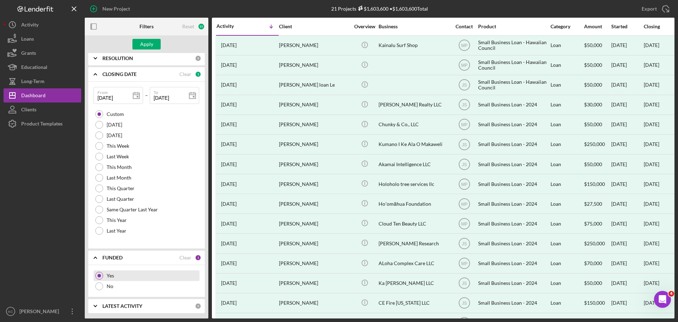
click at [99, 277] on div at bounding box center [99, 276] width 4 height 4
click at [98, 272] on div at bounding box center [99, 276] width 8 height 8
click at [185, 258] on div "Clear" at bounding box center [185, 258] width 12 height 6
click at [141, 48] on div "Apply" at bounding box center [146, 44] width 13 height 11
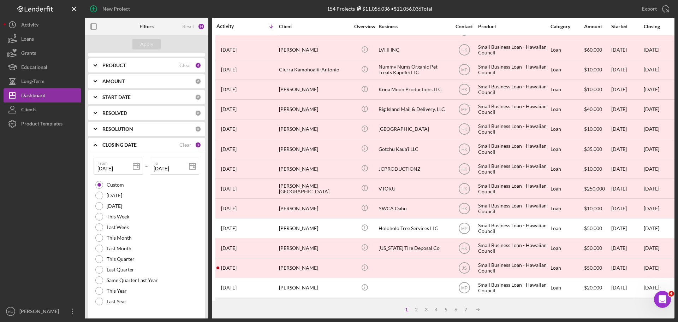
scroll to position [239, 0]
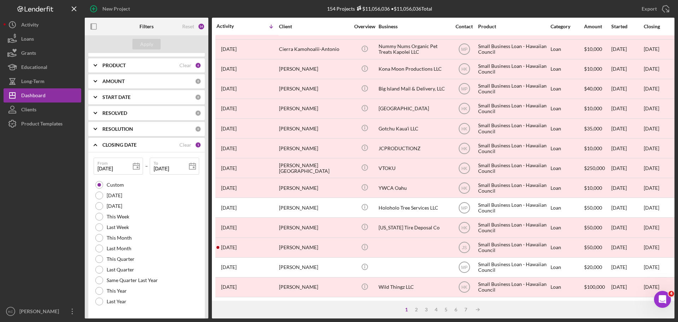
click at [181, 143] on div "Clear" at bounding box center [185, 145] width 12 height 6
click at [98, 141] on icon "Icon/Expander" at bounding box center [96, 145] width 18 height 18
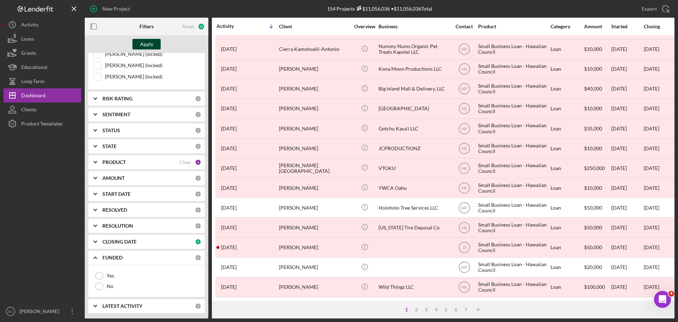
click at [150, 47] on div "Apply" at bounding box center [146, 44] width 13 height 11
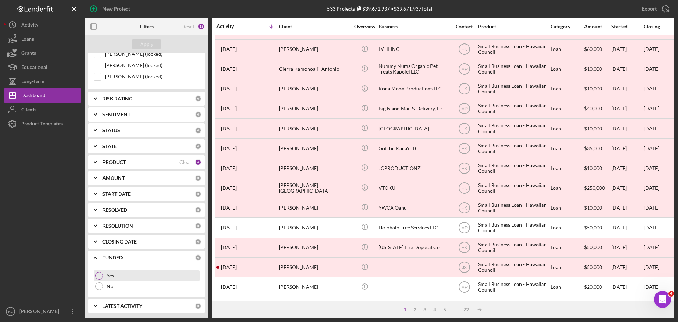
click at [101, 277] on div at bounding box center [99, 276] width 8 height 8
click at [146, 43] on div "Apply" at bounding box center [146, 44] width 13 height 11
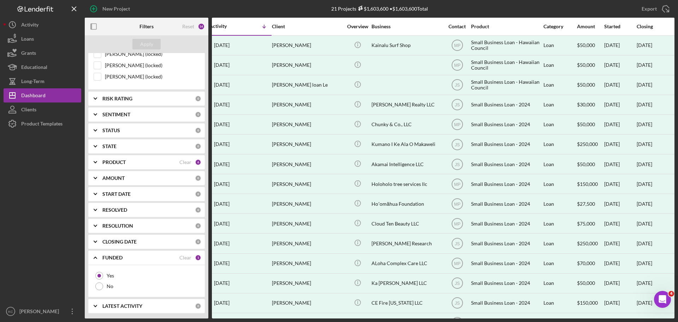
scroll to position [0, 0]
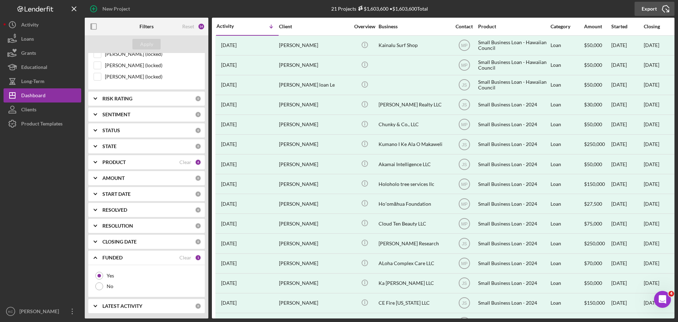
click at [647, 12] on div "Export" at bounding box center [649, 9] width 15 height 14
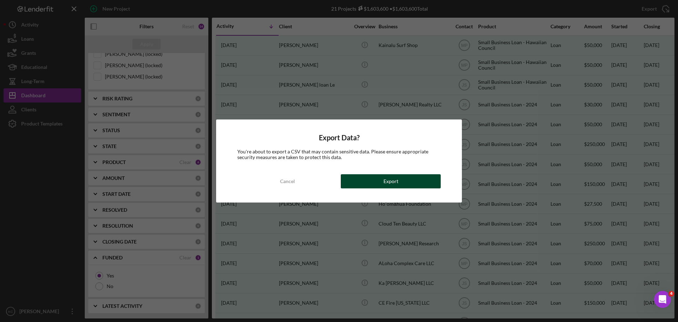
click at [362, 185] on button "Export" at bounding box center [391, 181] width 100 height 14
